Goal: Task Accomplishment & Management: Complete application form

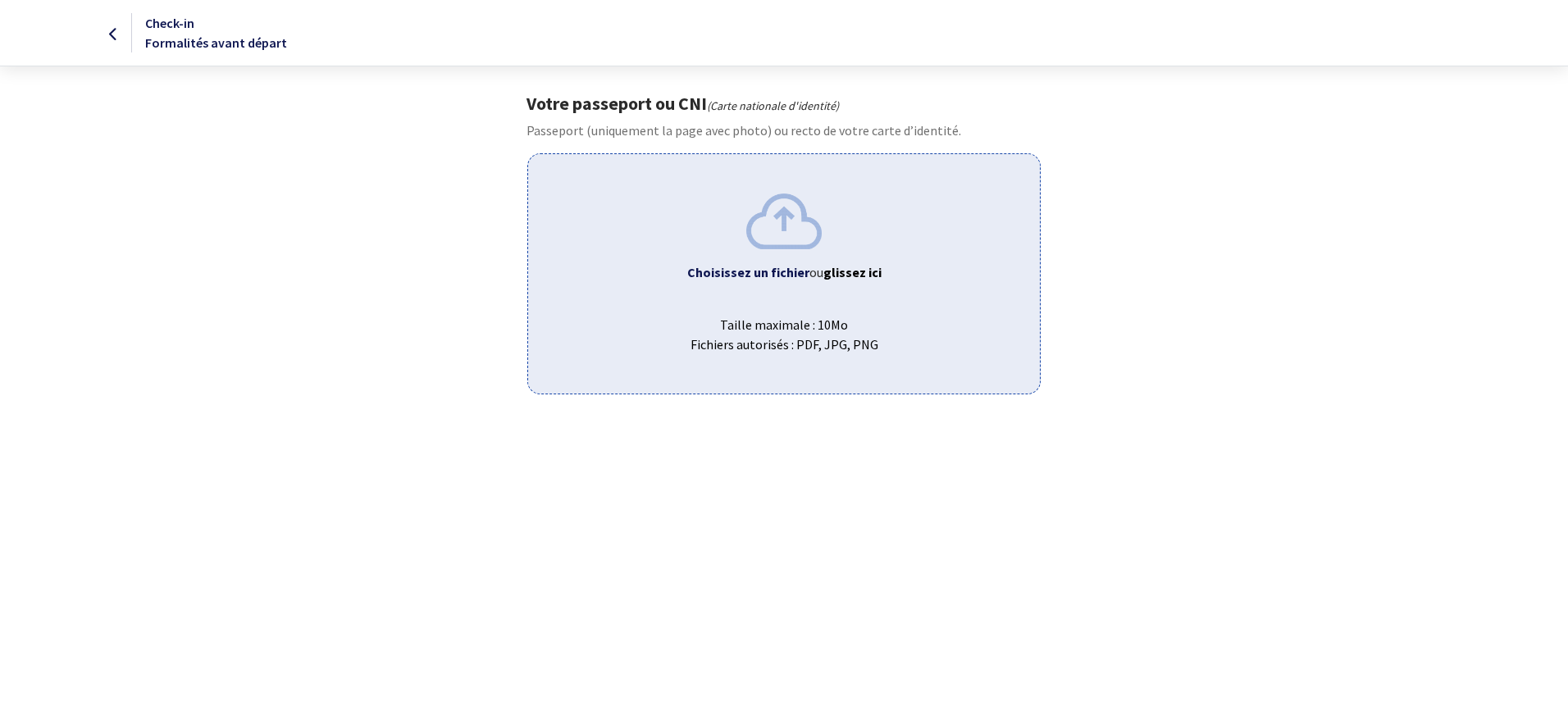
click at [860, 330] on span "Taille maximale : 10Mo Fichiers autorisés : PDF, JPG, PNG" at bounding box center [783, 328] width 485 height 52
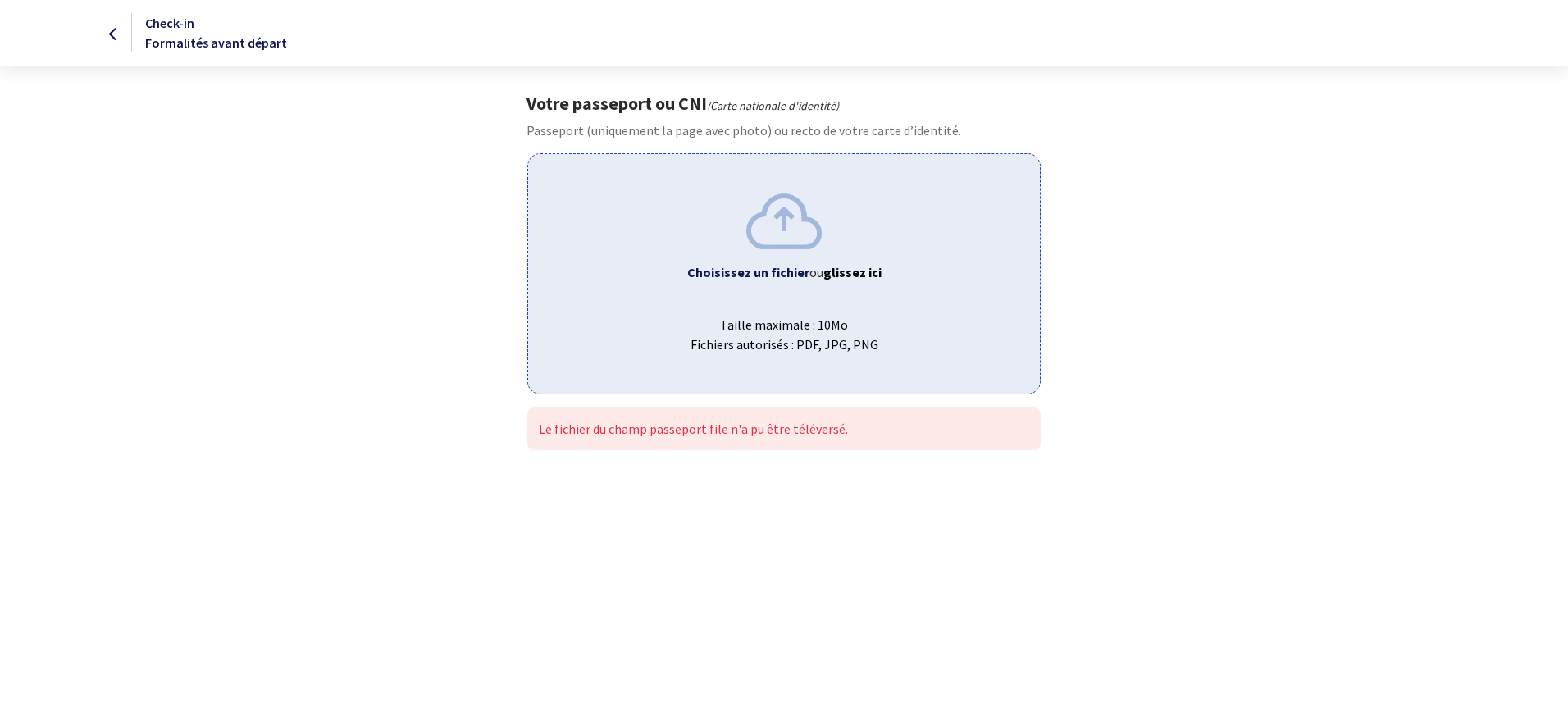
click at [113, 36] on icon at bounding box center [114, 35] width 9 height 1
